Goal: Information Seeking & Learning: Learn about a topic

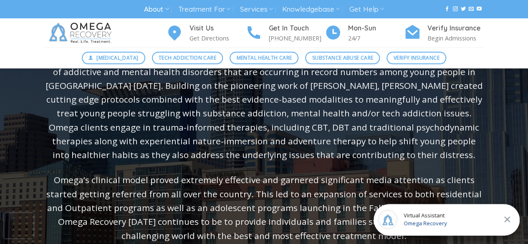
scroll to position [108, 0]
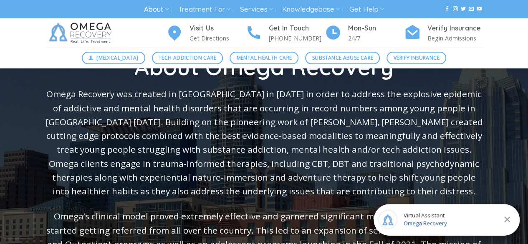
click at [507, 218] on icon at bounding box center [507, 220] width 10 height 10
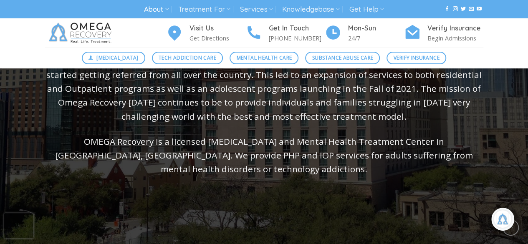
scroll to position [253, 0]
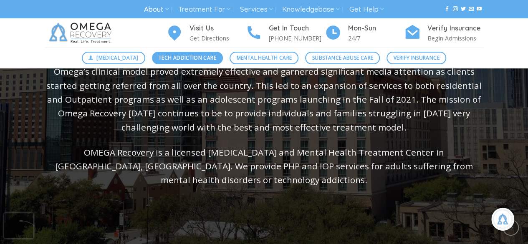
click at [191, 58] on span "Tech Addiction Care" at bounding box center [188, 58] width 58 height 8
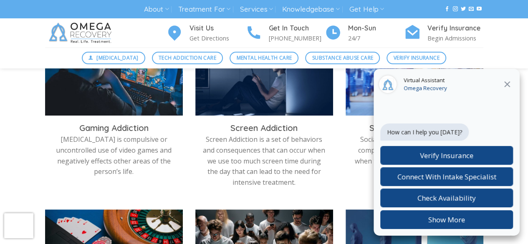
scroll to position [326, 0]
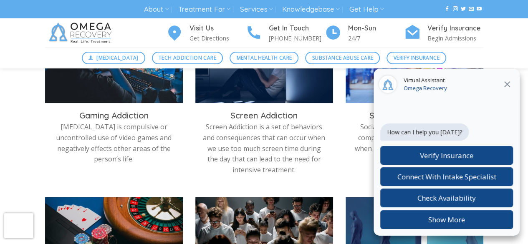
click at [507, 85] on icon at bounding box center [507, 84] width 6 height 6
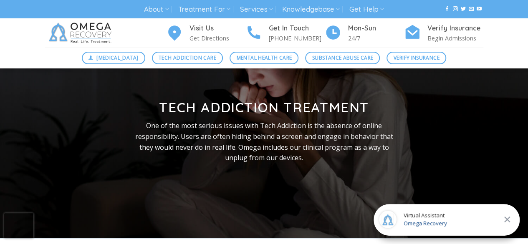
scroll to position [0, 0]
